Goal: Feedback & Contribution: Contribute content

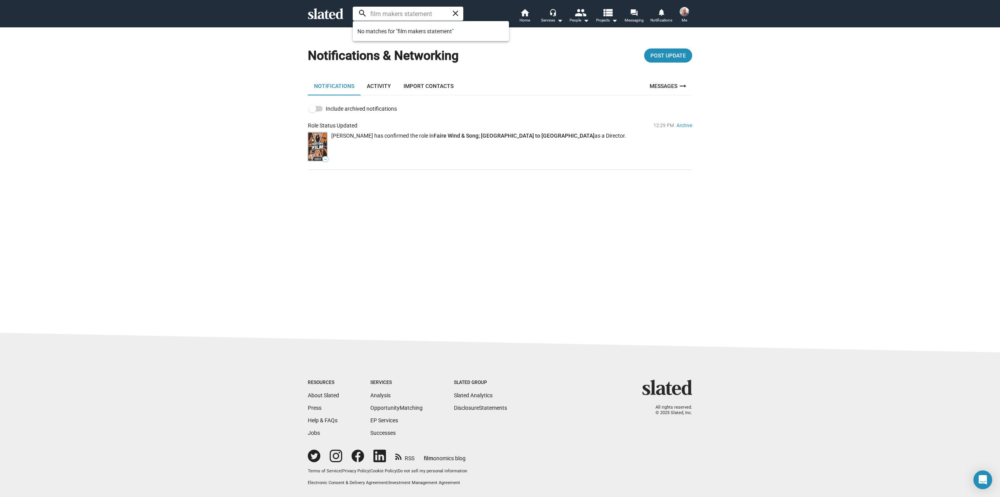
click at [320, 141] on img at bounding box center [318, 146] width 20 height 29
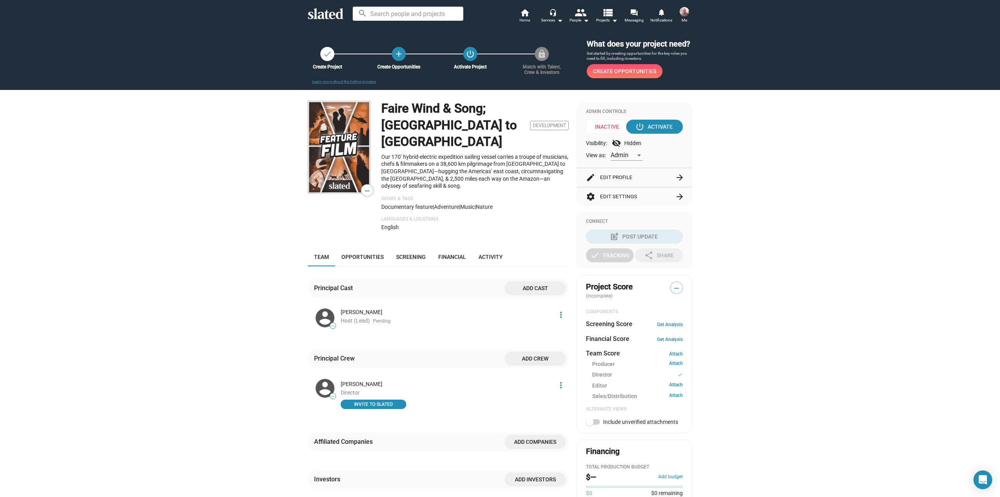
click at [347, 178] on img at bounding box center [339, 147] width 63 height 93
click at [363, 191] on span "—" at bounding box center [367, 191] width 12 height 10
click at [339, 145] on img at bounding box center [339, 147] width 63 height 93
click at [332, 157] on img at bounding box center [339, 147] width 63 height 93
click at [363, 247] on link "Opportunities" at bounding box center [362, 256] width 55 height 19
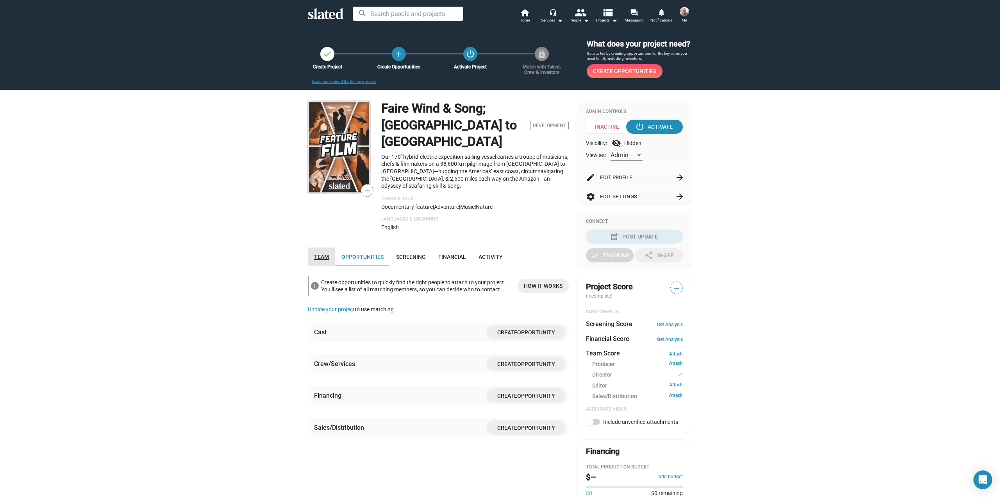
click at [323, 254] on span "Team" at bounding box center [321, 257] width 15 height 6
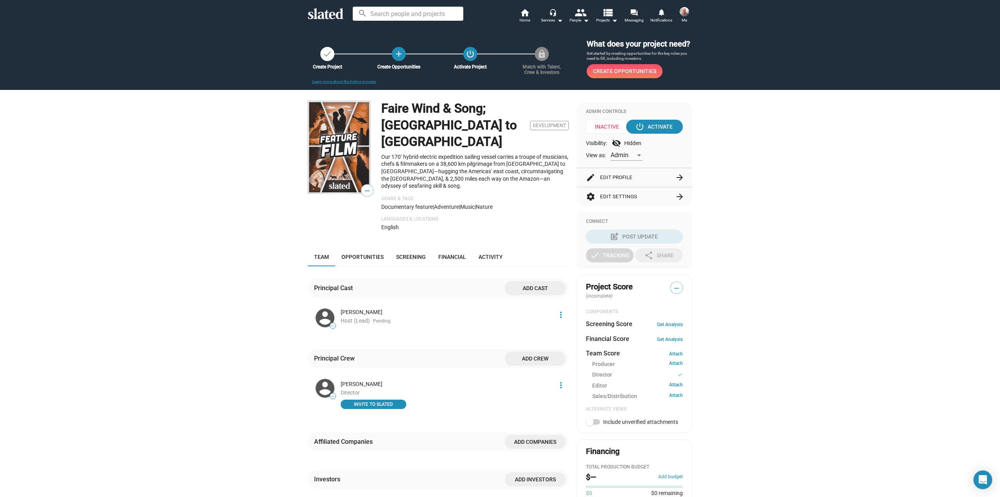
click at [364, 191] on span "—" at bounding box center [367, 191] width 12 height 10
click at [604, 178] on button "edit Edit Profile arrow_forward" at bounding box center [634, 177] width 97 height 19
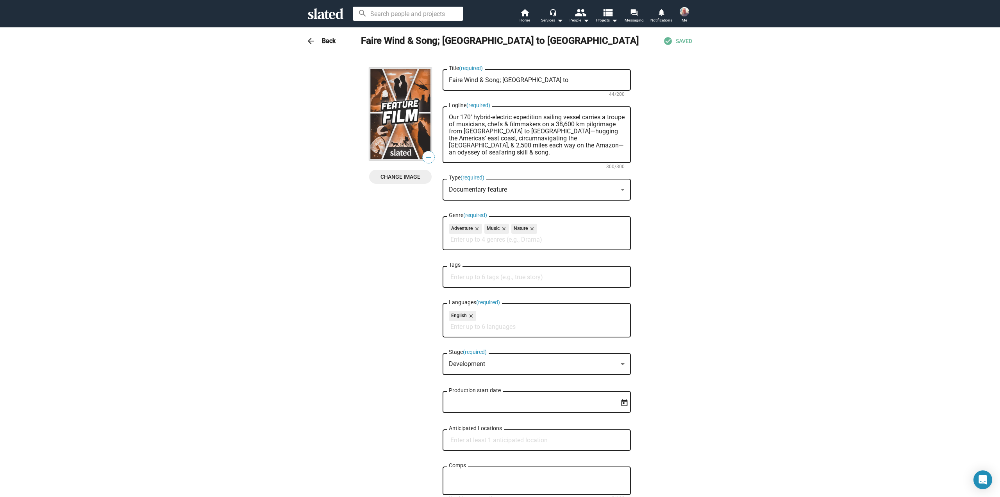
click at [406, 176] on span "Change Image" at bounding box center [400, 177] width 50 height 14
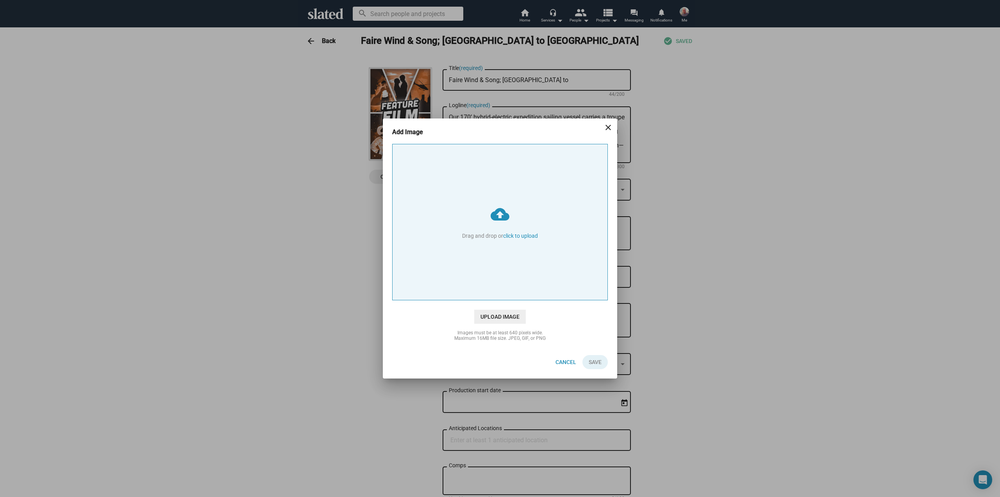
type input "C:\fakepath\202510_FWaS_POSTER_v1.png"
